Goal: Information Seeking & Learning: Learn about a topic

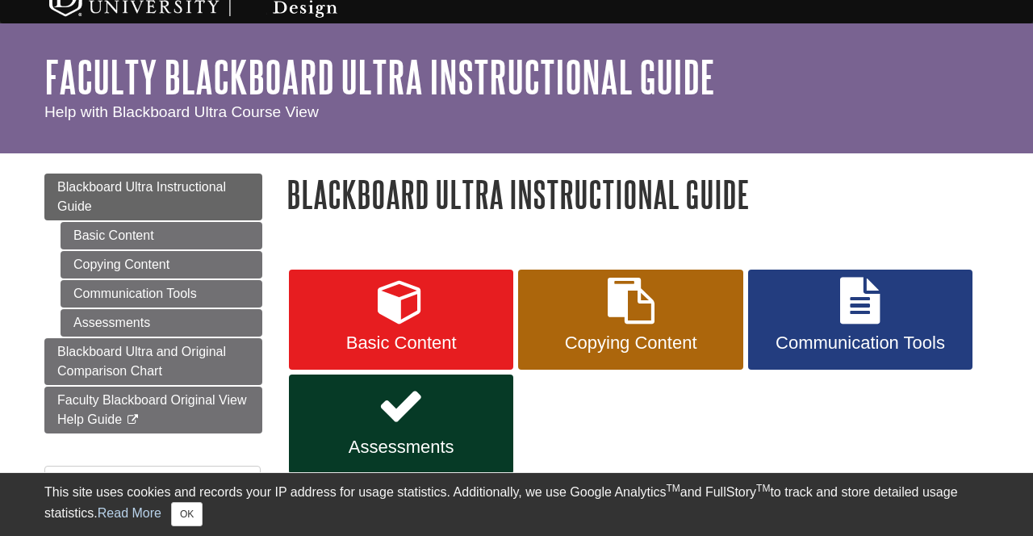
scroll to position [30, 0]
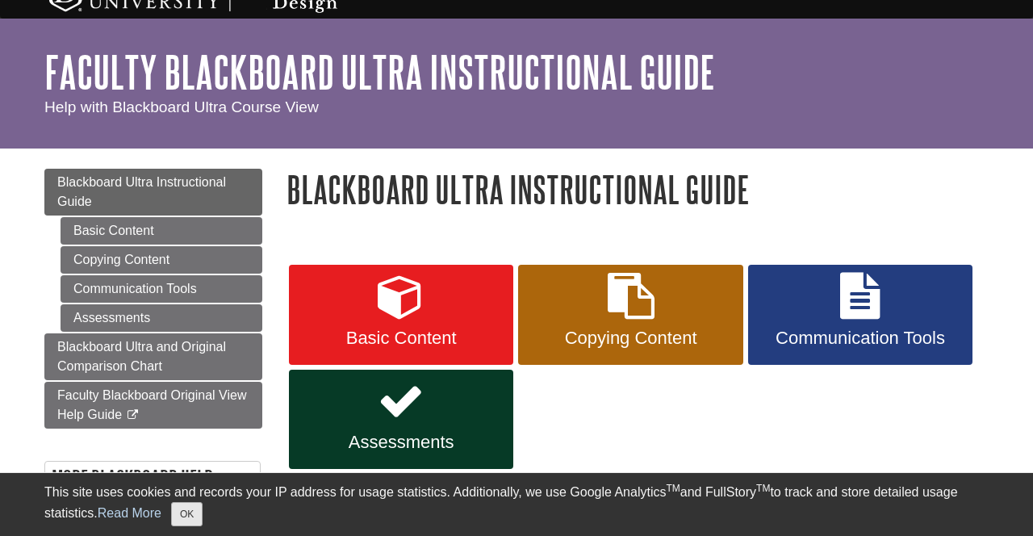
click at [186, 517] on button "OK" at bounding box center [186, 514] width 31 height 24
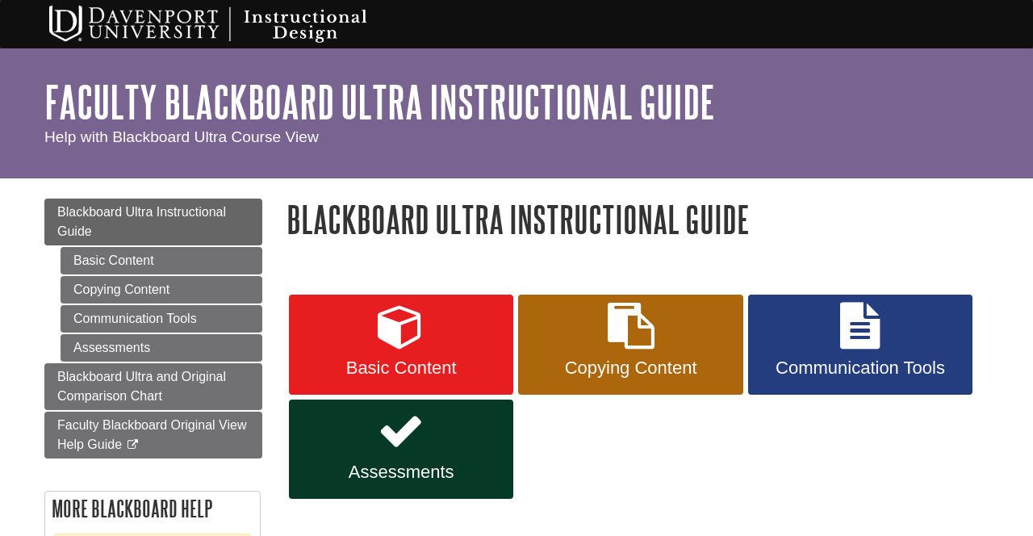
scroll to position [0, 0]
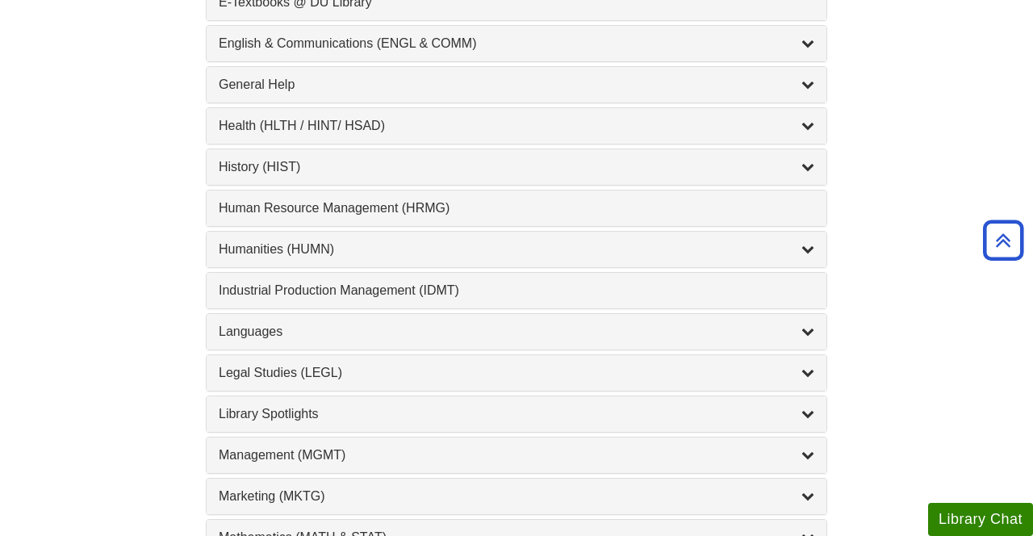
scroll to position [1017, 0]
click at [270, 245] on div "Humanities (HUMN) , 2 guides" at bounding box center [517, 250] width 596 height 19
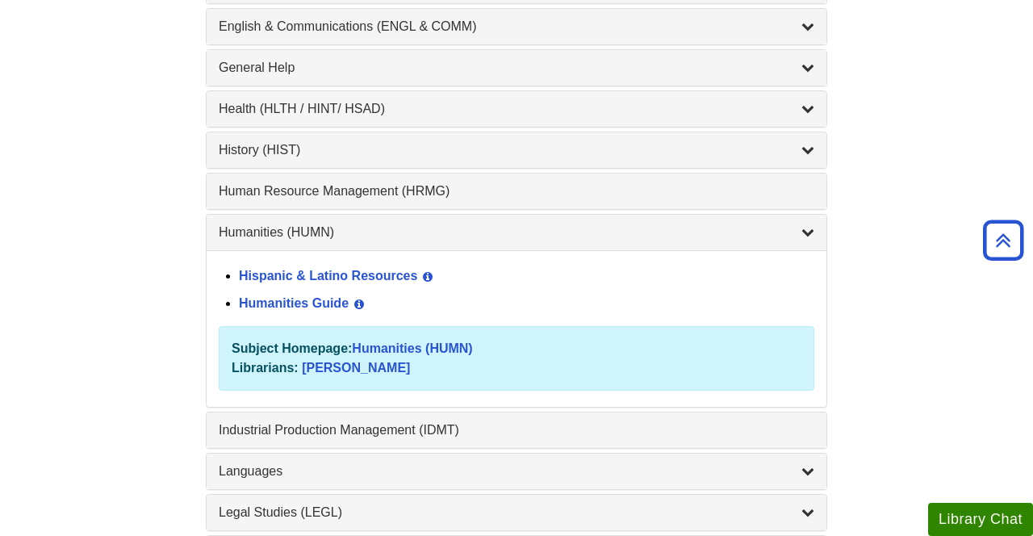
scroll to position [1035, 0]
click at [312, 306] on link "Humanities Guide" at bounding box center [294, 303] width 110 height 14
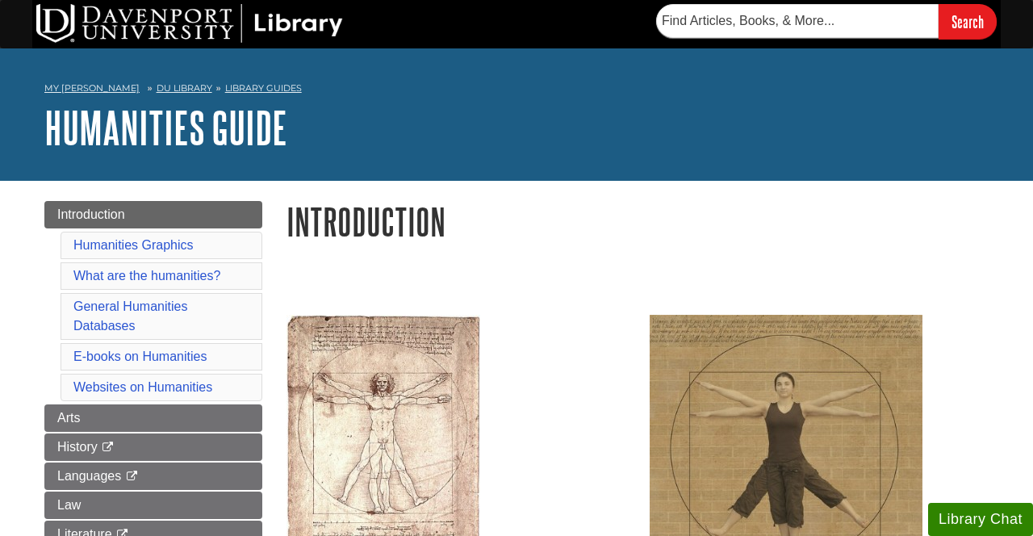
click at [262, 89] on link "Library Guides" at bounding box center [263, 87] width 77 height 11
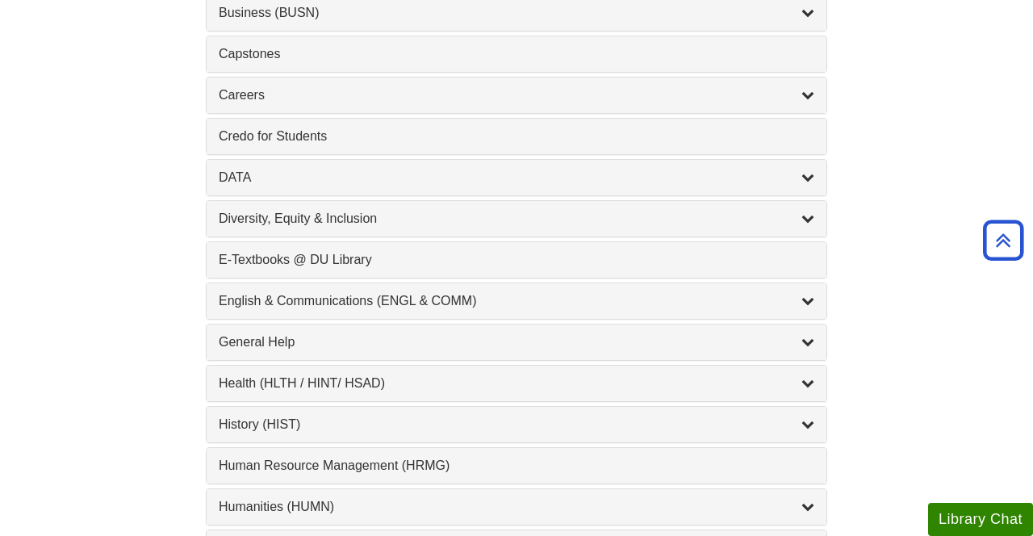
scroll to position [769, 0]
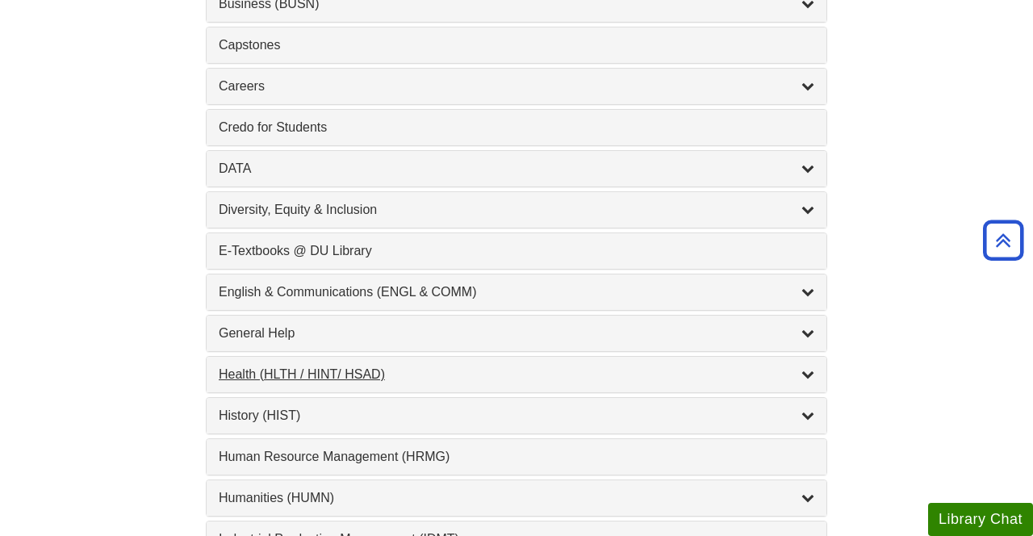
click at [241, 372] on div "Health (HLTH / HINT/ HSAD) , 12 guides" at bounding box center [517, 374] width 596 height 19
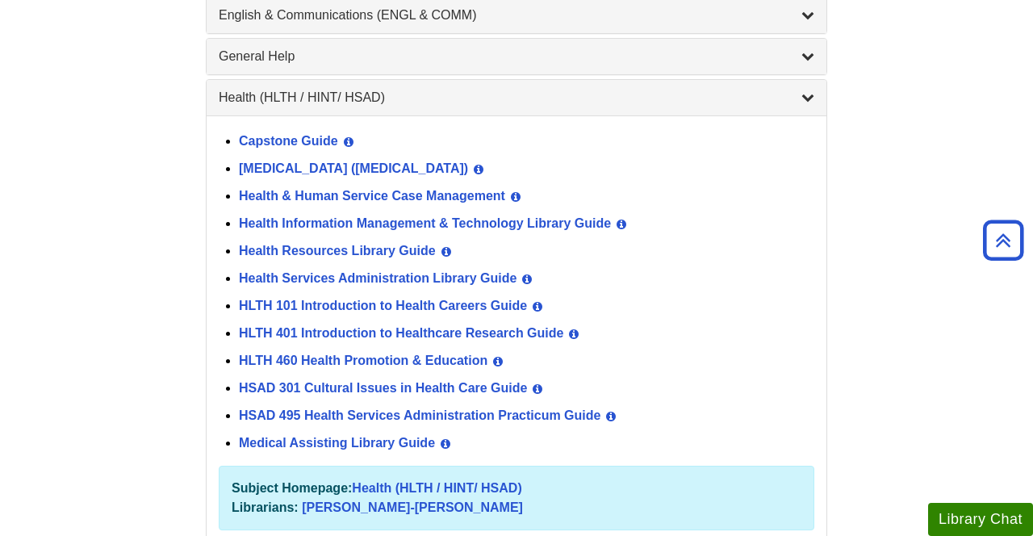
scroll to position [1049, 0]
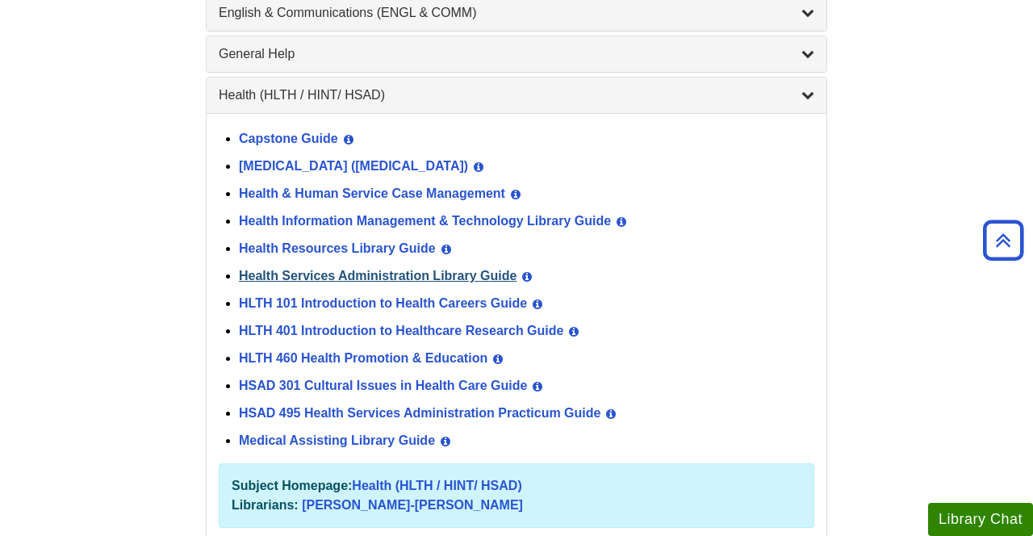
click at [321, 269] on link "Health Services Administration Library Guide" at bounding box center [378, 276] width 278 height 14
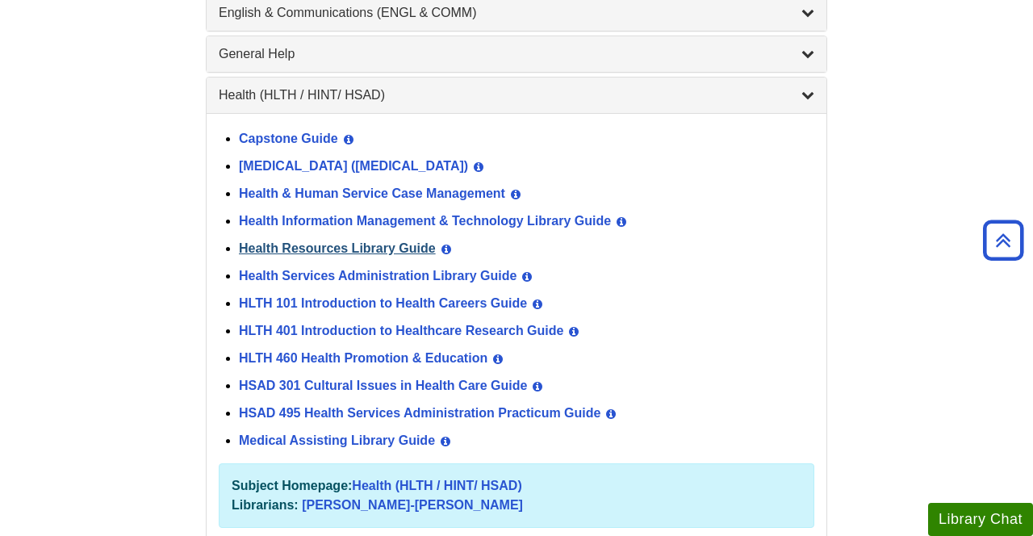
click at [388, 245] on link "Health Resources Library Guide" at bounding box center [337, 248] width 197 height 14
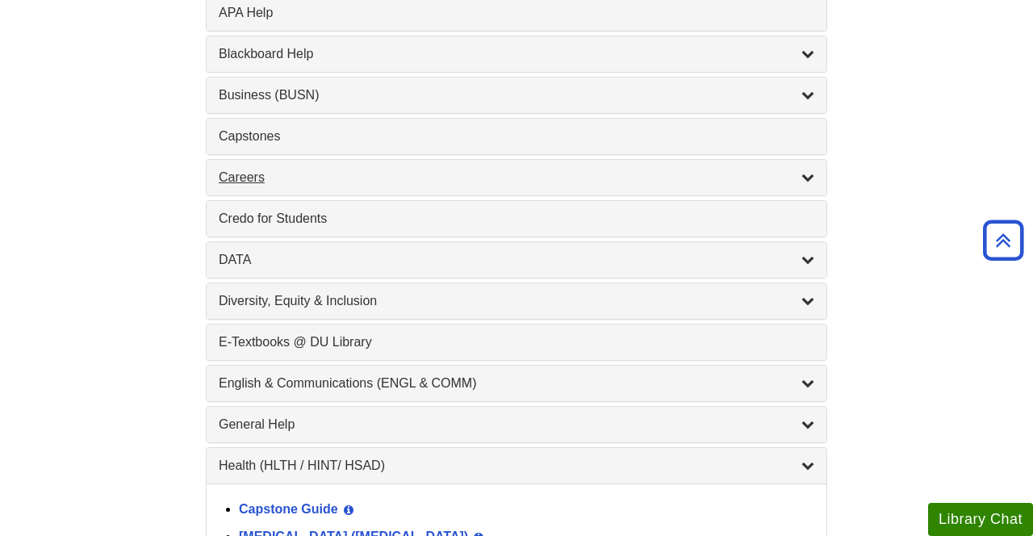
scroll to position [688, 0]
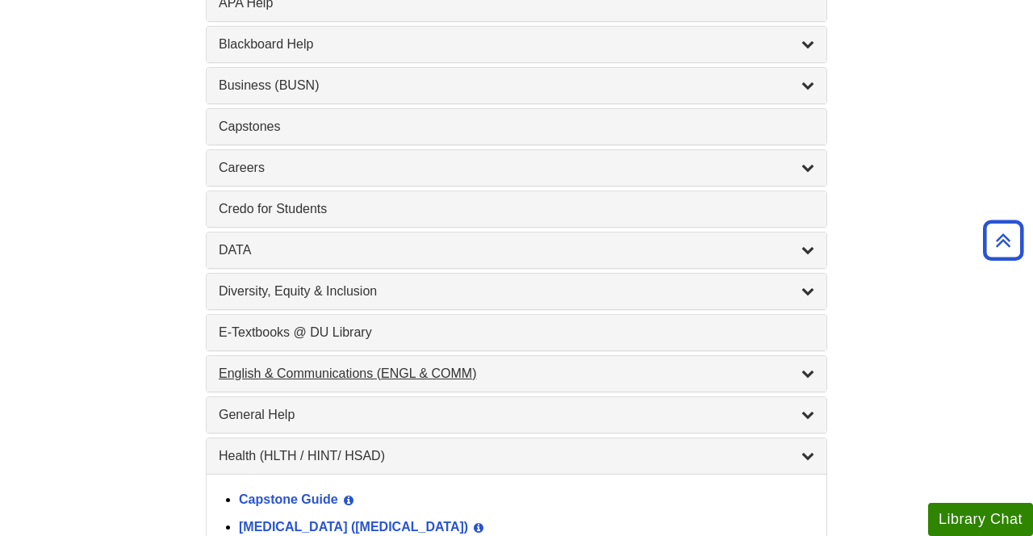
click at [341, 371] on div "English & Communications (ENGL & COMM) , 6 guides" at bounding box center [517, 373] width 596 height 19
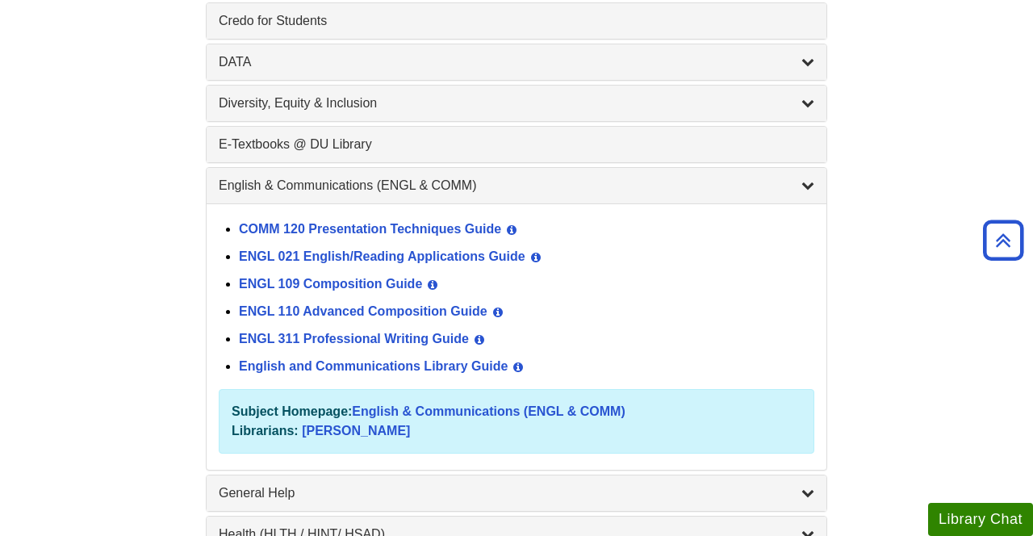
scroll to position [883, 0]
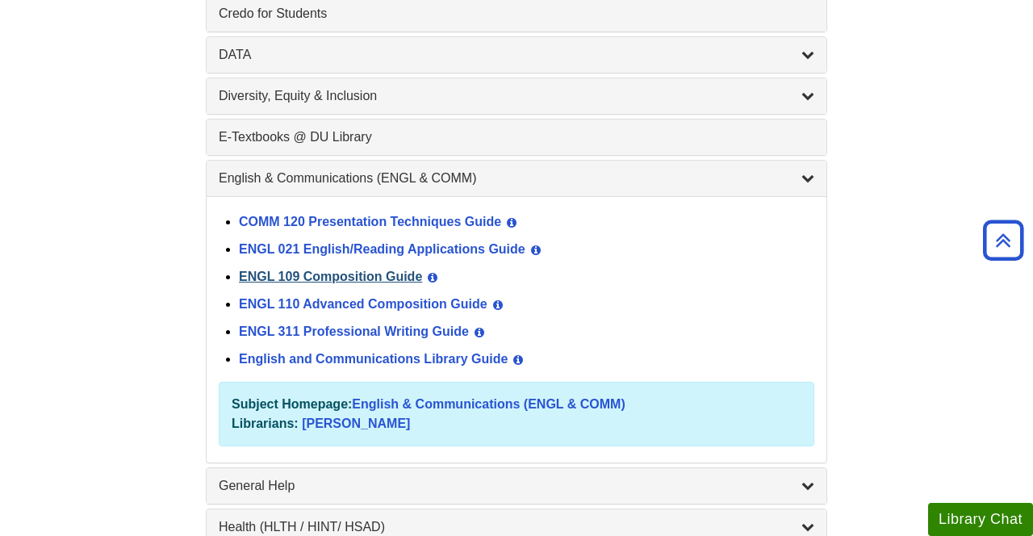
click at [380, 274] on link "ENGL 109 Composition Guide" at bounding box center [330, 277] width 183 height 14
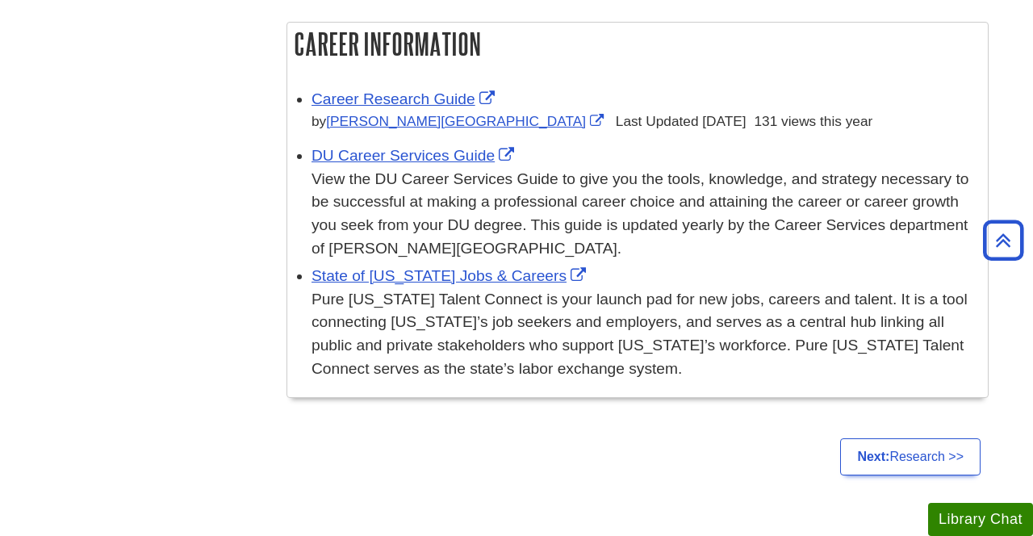
scroll to position [884, 0]
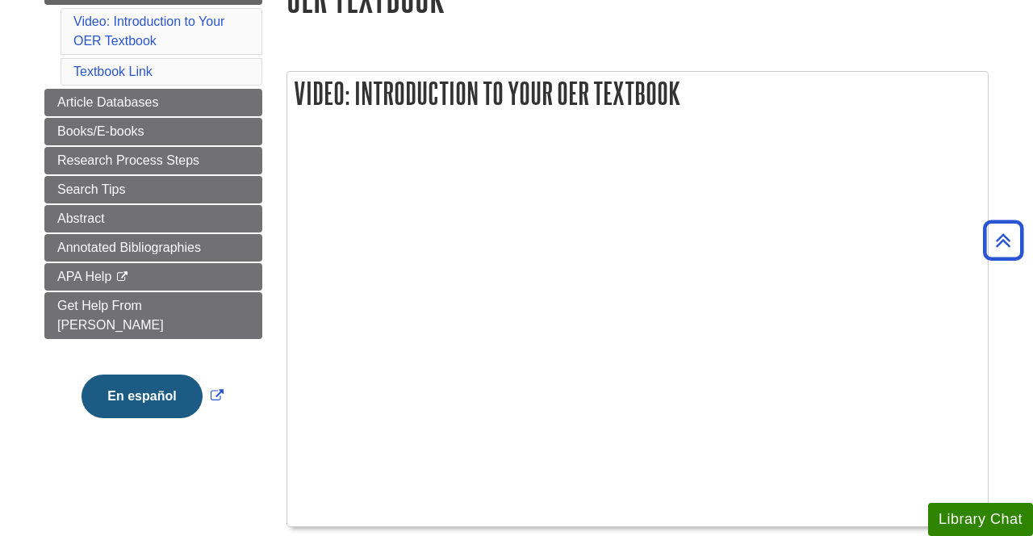
scroll to position [83, 0]
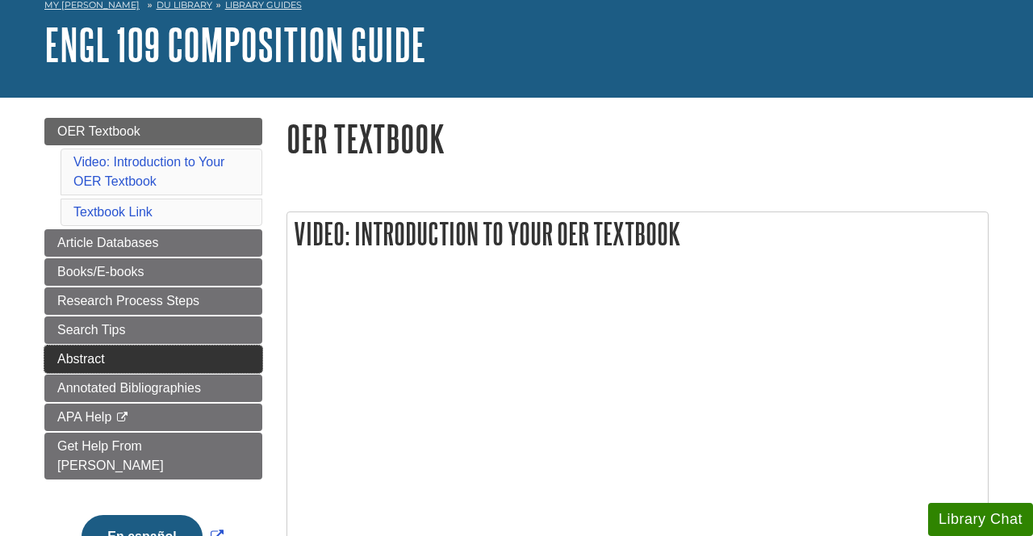
click at [217, 359] on link "Abstract" at bounding box center [153, 359] width 218 height 27
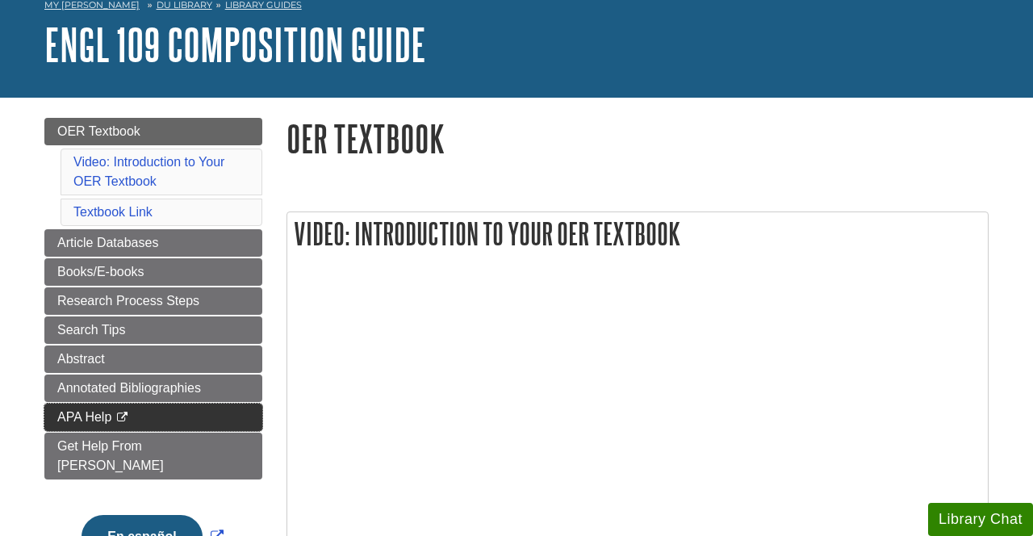
click at [90, 418] on span "APA Help" at bounding box center [84, 417] width 54 height 14
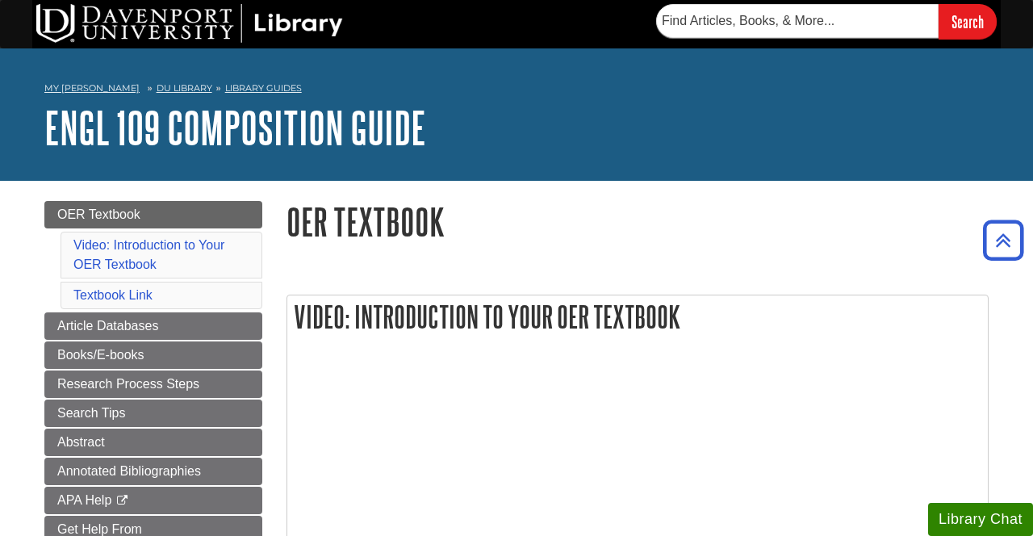
scroll to position [0, 0]
click at [175, 86] on link "DU Library" at bounding box center [185, 87] width 56 height 11
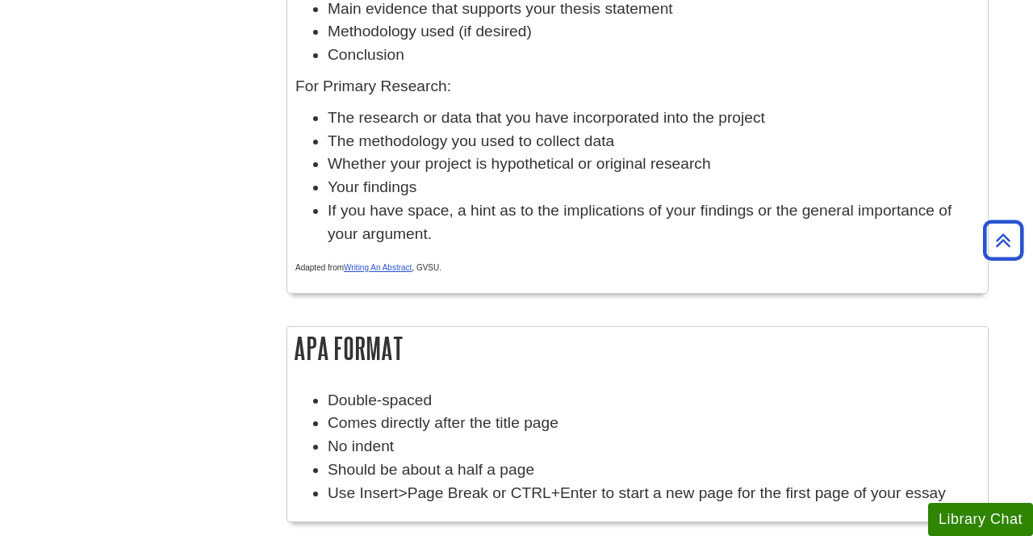
scroll to position [606, 0]
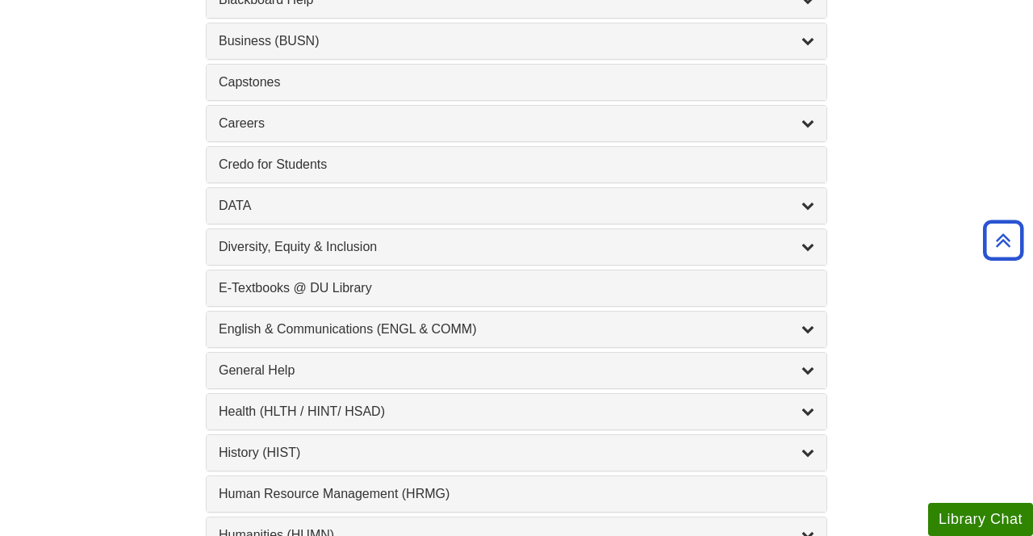
scroll to position [734, 0]
click at [349, 325] on div "English & Communications (ENGL & COMM) , 6 guides" at bounding box center [517, 327] width 596 height 19
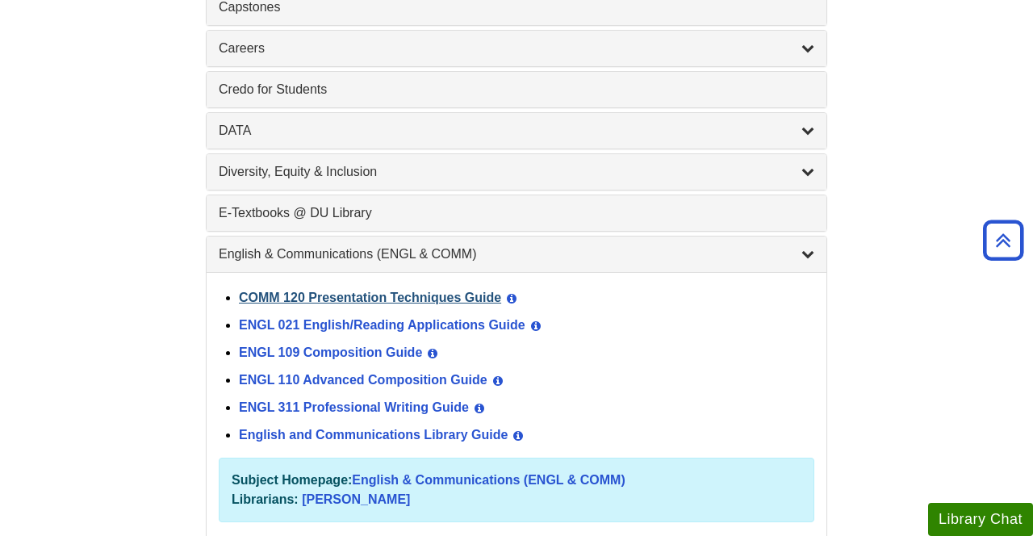
scroll to position [821, 0]
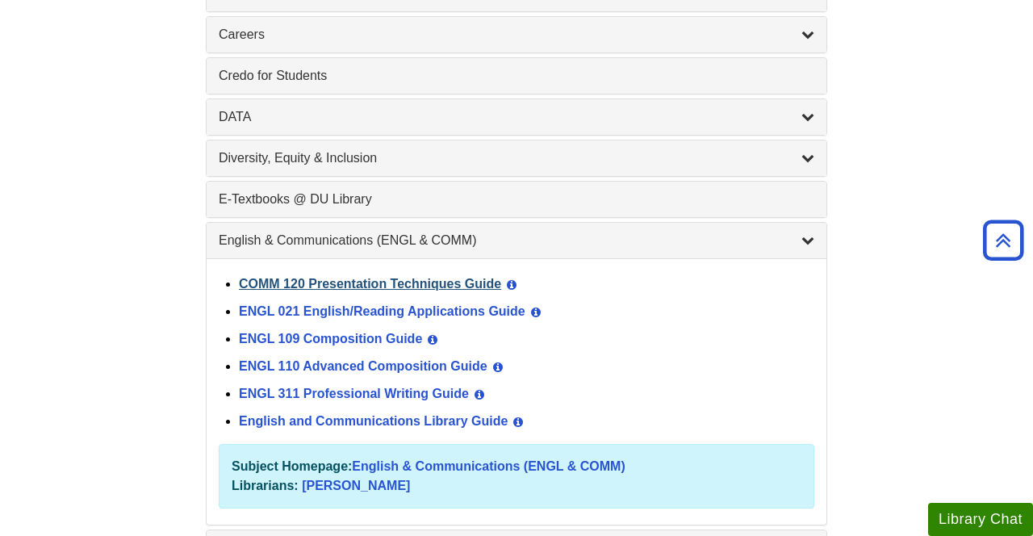
click at [381, 279] on link "COMM 120 Presentation Techniques Guide" at bounding box center [370, 284] width 262 height 14
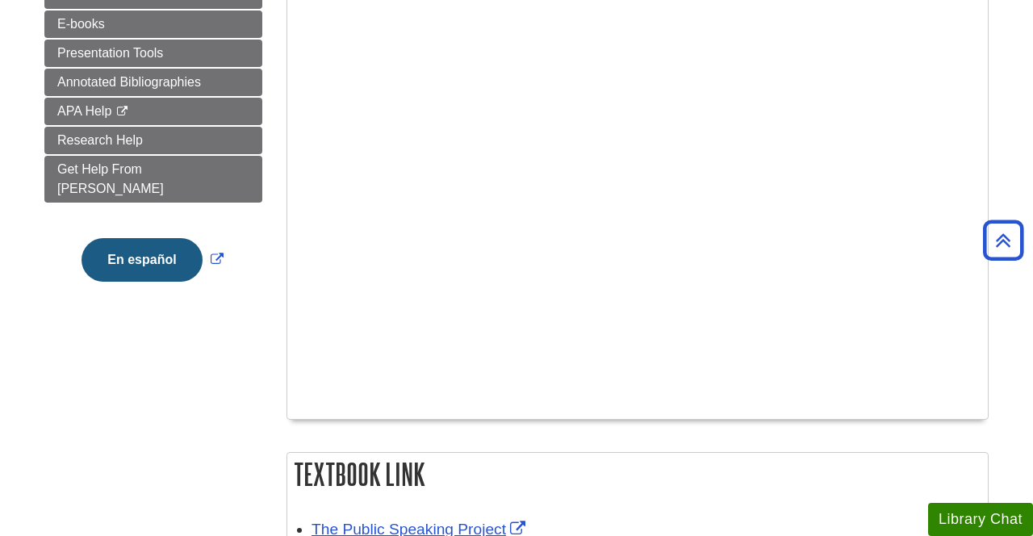
scroll to position [333, 0]
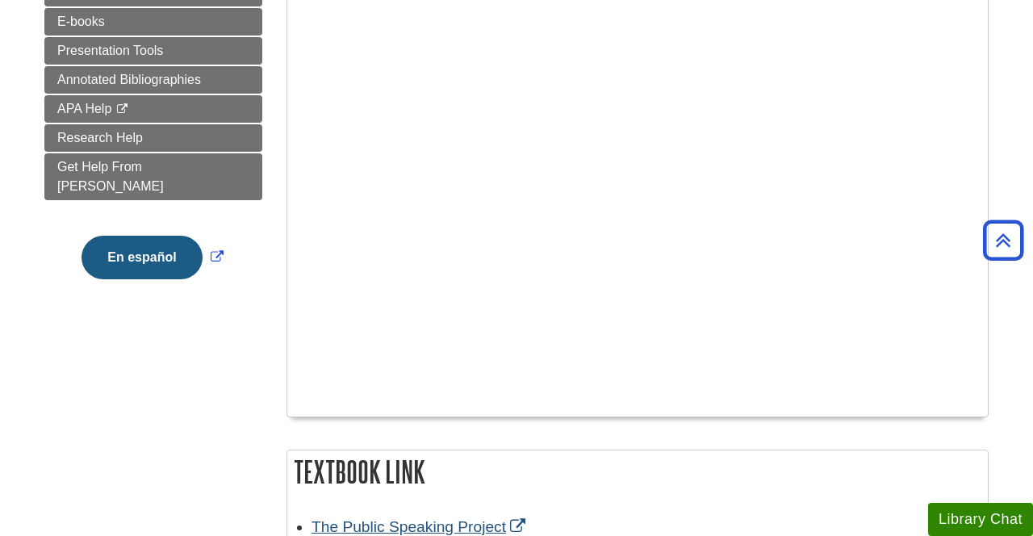
click at [406, 521] on link "The Public Speaking Project" at bounding box center [421, 526] width 218 height 17
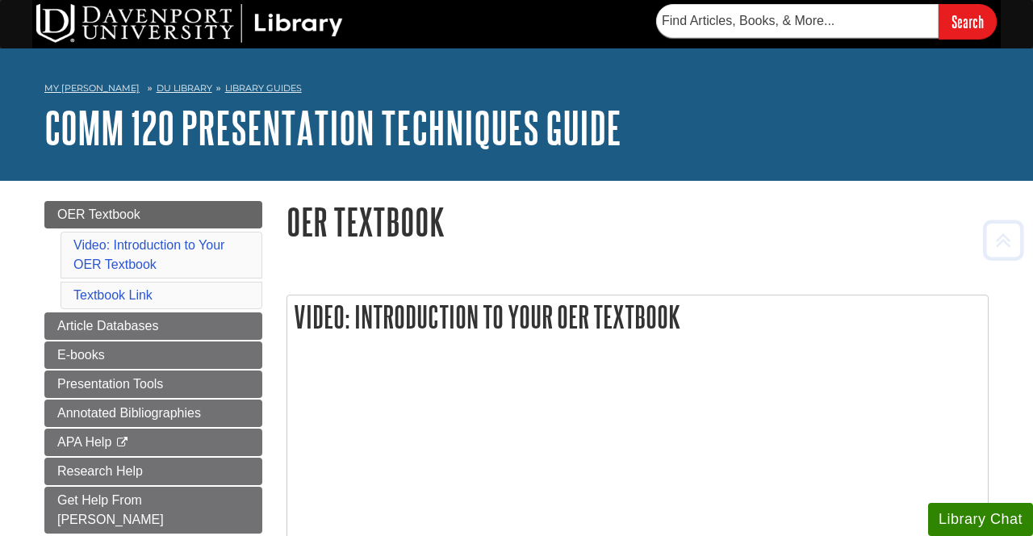
scroll to position [0, 0]
click at [219, 81] on nav "My [PERSON_NAME] DU Library Library Guides COMM 120 Presentation Techniques Gui…" at bounding box center [516, 91] width 945 height 26
click at [265, 86] on link "Library Guides" at bounding box center [263, 87] width 77 height 11
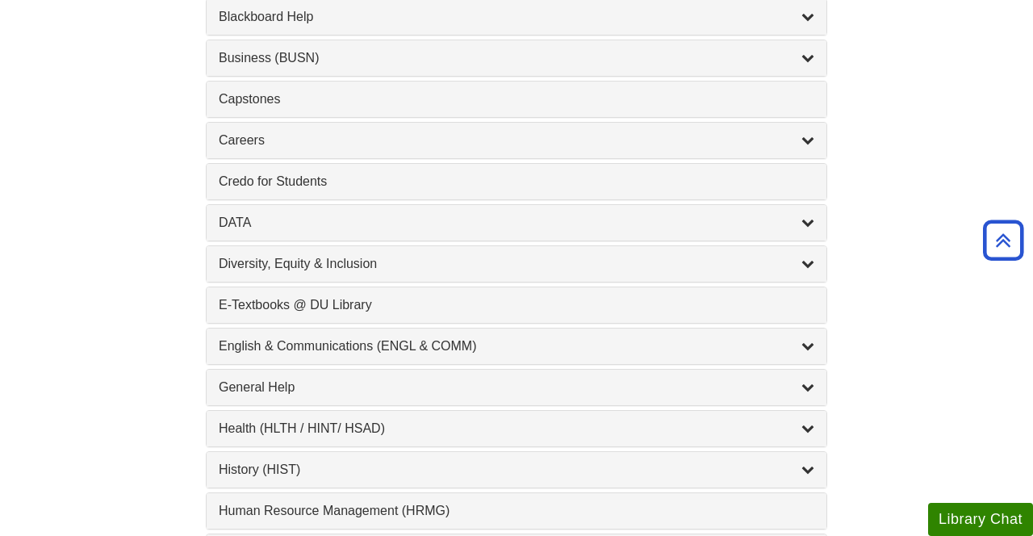
scroll to position [719, 0]
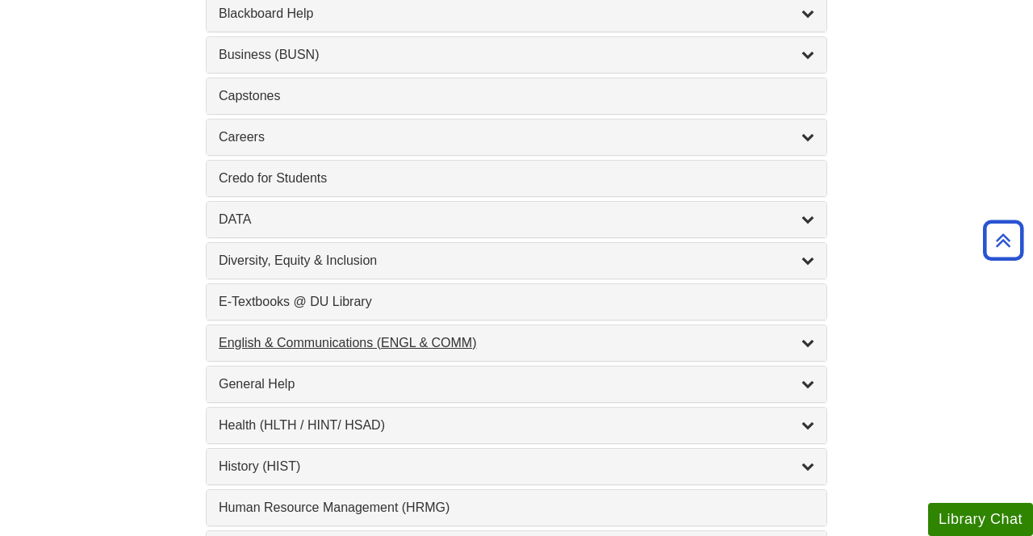
click at [404, 337] on div "English & Communications (ENGL & COMM) , 6 guides" at bounding box center [517, 342] width 596 height 19
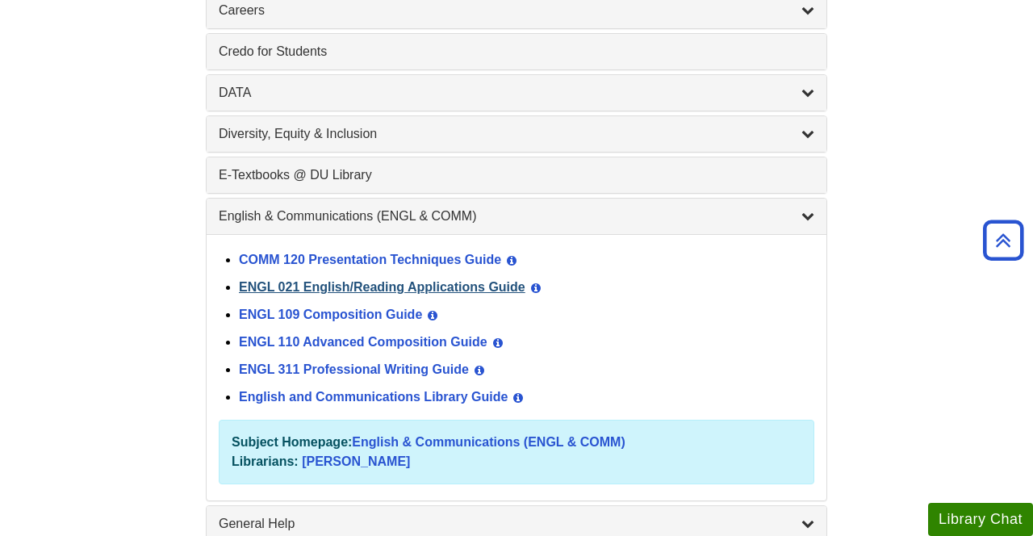
scroll to position [849, 0]
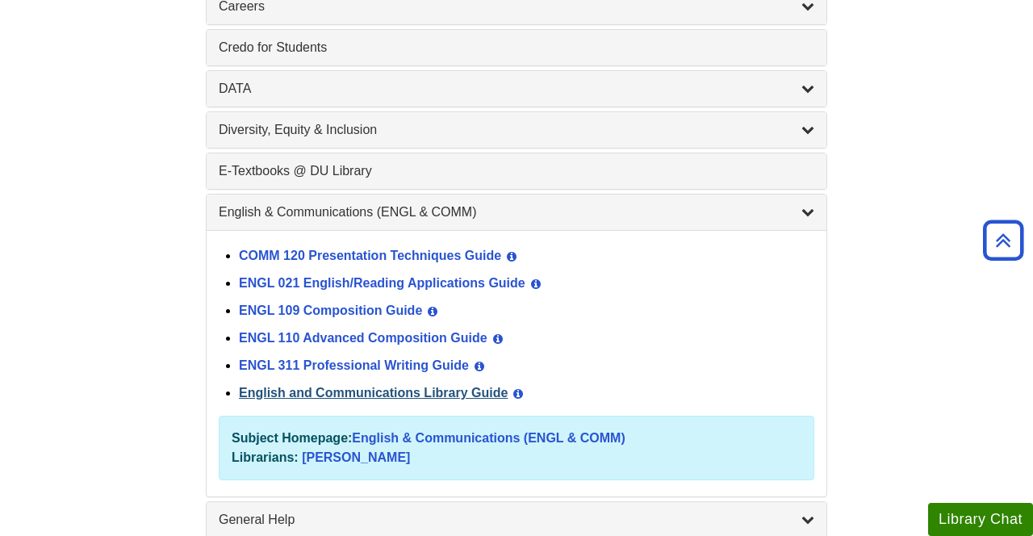
click at [354, 388] on link "English and Communications Library Guide" at bounding box center [373, 393] width 269 height 14
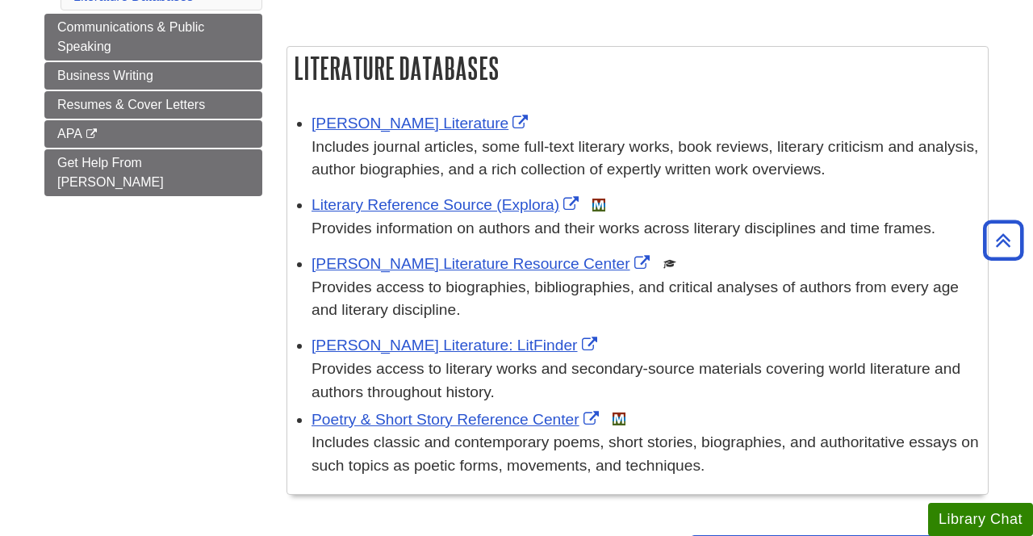
scroll to position [245, 0]
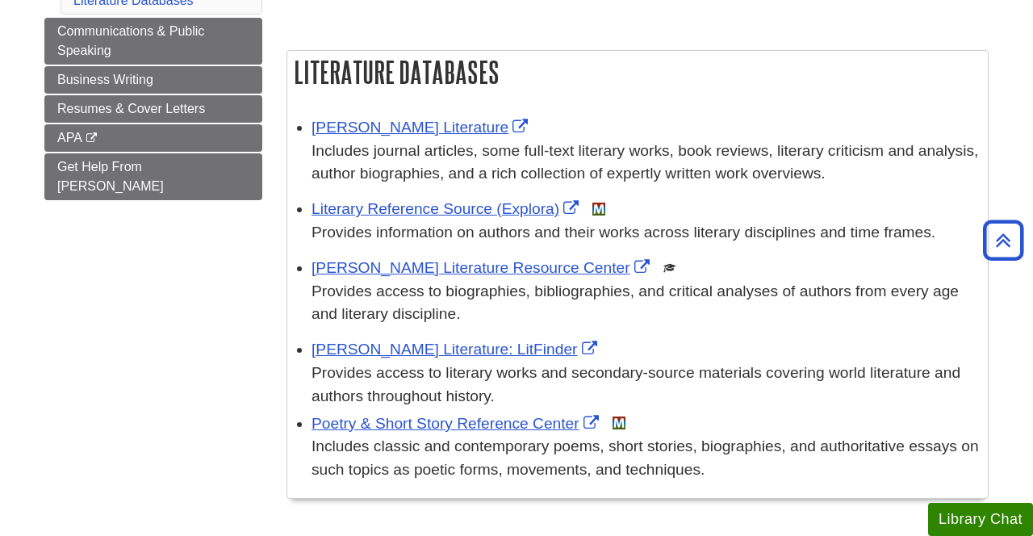
click at [620, 418] on img at bounding box center [619, 423] width 13 height 13
click at [509, 417] on link "Poetry & Short Story Reference Center" at bounding box center [457, 423] width 291 height 17
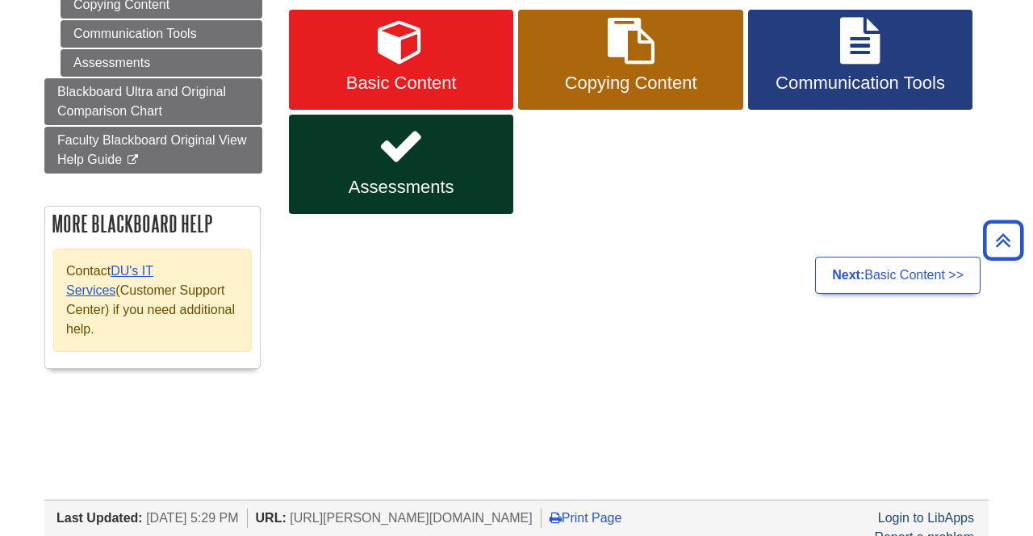
scroll to position [283, 0]
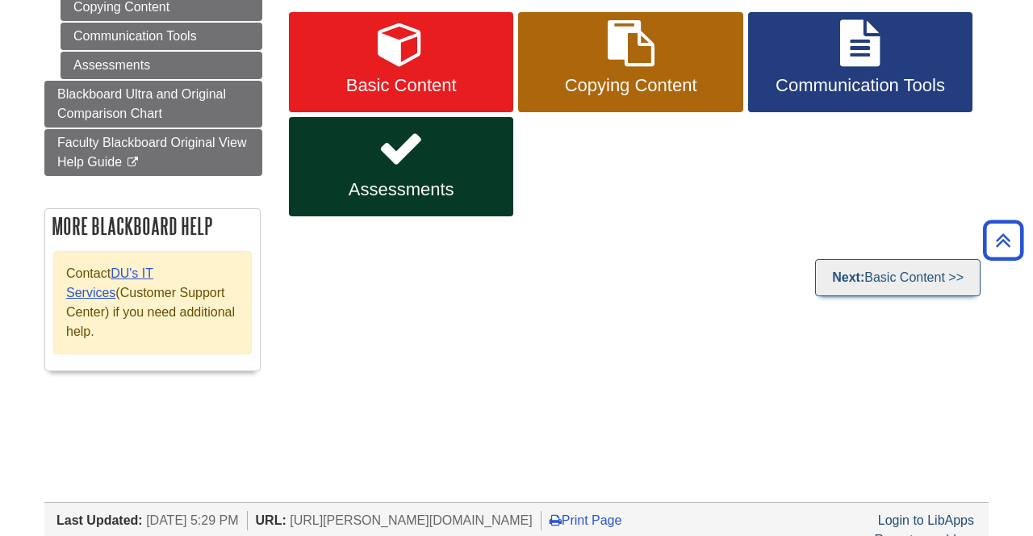
click at [894, 279] on link "Next: Basic Content >>" at bounding box center [898, 277] width 166 height 37
